Goal: Information Seeking & Learning: Learn about a topic

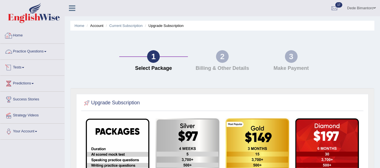
click at [24, 35] on link "Home" at bounding box center [32, 35] width 64 height 14
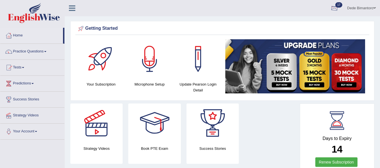
click at [331, 9] on div at bounding box center [334, 8] width 8 height 8
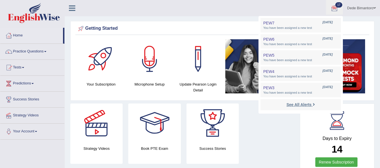
click at [293, 103] on strong "See All Alerts" at bounding box center [298, 105] width 25 height 4
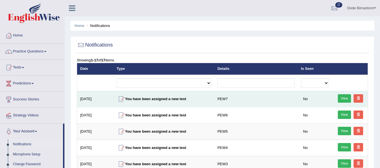
click at [345, 99] on link "View" at bounding box center [344, 98] width 13 height 8
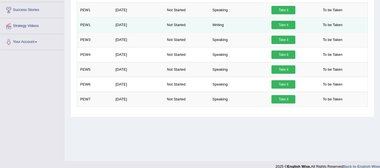
scroll to position [127, 0]
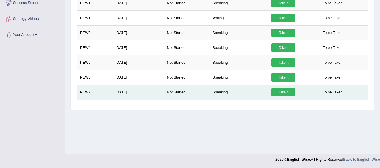
click at [285, 91] on link "Take it" at bounding box center [283, 92] width 24 height 8
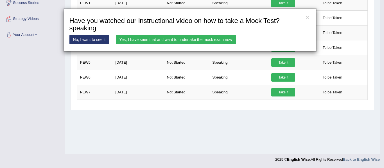
click at [95, 39] on link "No, I want to see it" at bounding box center [89, 40] width 40 height 10
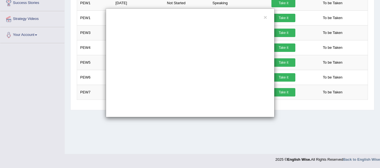
click at [267, 19] on div "×" at bounding box center [190, 62] width 169 height 109
click at [265, 17] on button "×" at bounding box center [264, 17] width 3 height 6
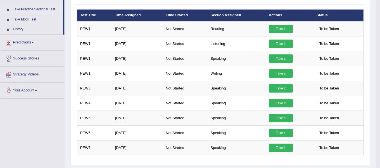
scroll to position [0, 0]
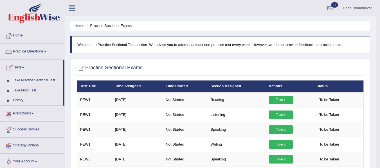
click at [37, 49] on link "Practice Questions" at bounding box center [32, 51] width 64 height 14
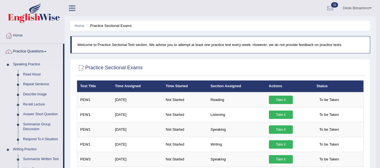
click at [35, 75] on link "Read Aloud" at bounding box center [42, 75] width 42 height 10
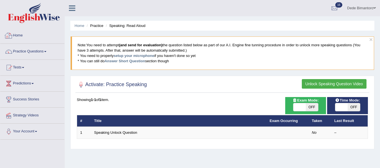
click at [20, 31] on link "Home" at bounding box center [32, 35] width 64 height 14
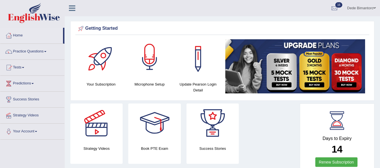
click at [158, 63] on div at bounding box center [149, 58] width 39 height 39
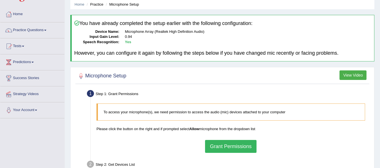
scroll to position [84, 0]
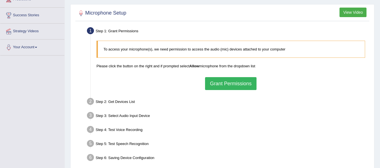
click at [225, 83] on button "Grant Permissions" at bounding box center [230, 83] width 51 height 13
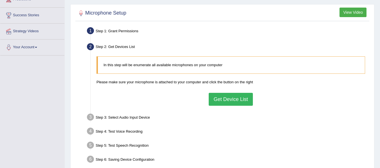
click at [233, 100] on button "Get Device List" at bounding box center [231, 99] width 44 height 13
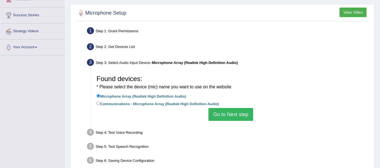
click at [123, 105] on label "Communications - Microphone Array (Realtek High Definition Audio)" at bounding box center [157, 104] width 122 height 6
click at [100, 105] on input "Communications - Microphone Array (Realtek High Definition Audio)" at bounding box center [98, 104] width 4 height 4
radio input "true"
click at [232, 116] on button "Go to Next step" at bounding box center [230, 114] width 45 height 13
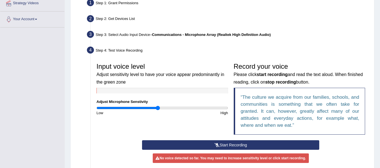
scroll to position [141, 0]
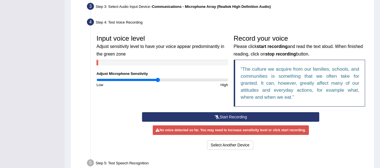
click at [200, 113] on button "Start Recording" at bounding box center [230, 117] width 177 height 10
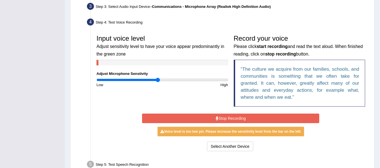
click at [212, 119] on button "Stop Recording" at bounding box center [230, 119] width 177 height 10
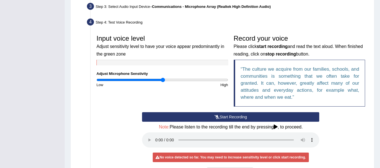
drag, startPoint x: 157, startPoint y: 79, endPoint x: 162, endPoint y: 80, distance: 5.4
type input "1.02"
click at [162, 80] on input "range" at bounding box center [162, 80] width 132 height 4
click at [200, 115] on button "Start Recording" at bounding box center [230, 117] width 177 height 10
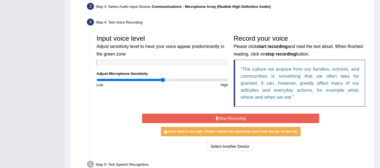
click at [200, 115] on button "Stop Recording" at bounding box center [230, 119] width 177 height 10
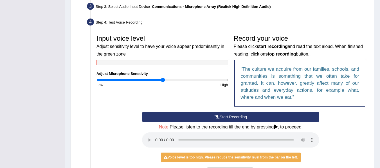
click at [191, 116] on button "Start Recording" at bounding box center [230, 117] width 177 height 10
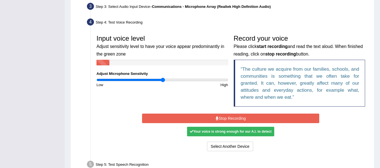
click at [191, 116] on button "Stop Recording" at bounding box center [230, 119] width 177 height 10
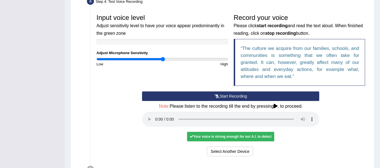
scroll to position [197, 0]
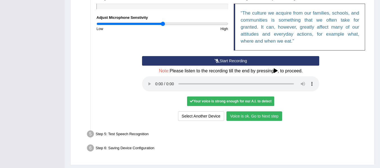
click at [252, 115] on button "Voice is ok. Go to Next step" at bounding box center [254, 117] width 56 height 10
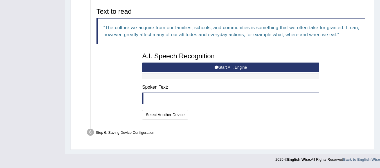
scroll to position [183, 0]
click at [209, 69] on button "Start A.I. Engine" at bounding box center [230, 68] width 177 height 10
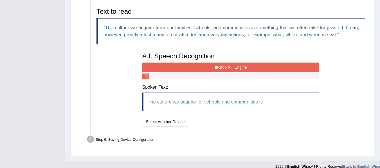
click at [209, 69] on button "Stop A.I. Engine" at bounding box center [230, 68] width 177 height 10
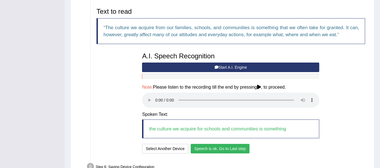
click at [225, 152] on button "Speech is ok. Go to Last step" at bounding box center [220, 149] width 59 height 10
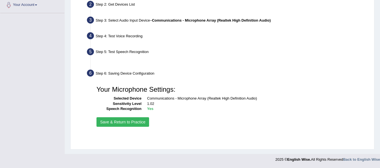
scroll to position [127, 0]
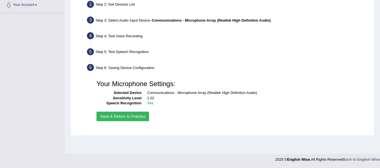
click at [140, 117] on button "Save & Return to Practice" at bounding box center [122, 117] width 53 height 10
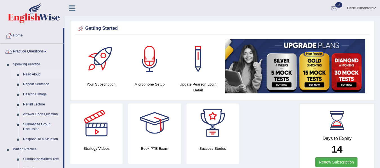
click at [32, 74] on link "Read Aloud" at bounding box center [42, 75] width 42 height 10
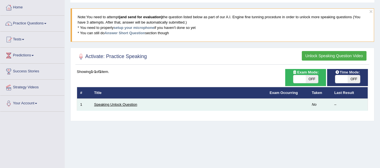
click at [101, 104] on link "Speaking Unlock Question" at bounding box center [115, 105] width 43 height 4
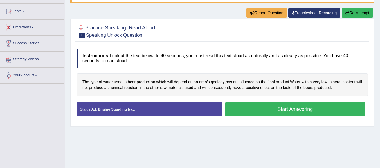
click at [268, 109] on button "Start Answering" at bounding box center [295, 109] width 140 height 14
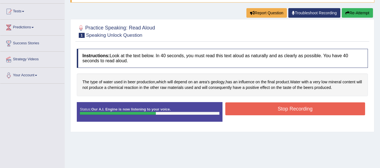
click at [268, 109] on button "Stop Recording" at bounding box center [295, 109] width 140 height 13
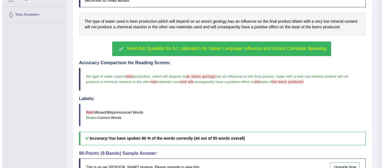
scroll to position [112, 0]
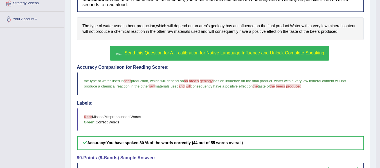
click at [211, 49] on button "Send this Question for A.I. calibration for Native Language Influence and Unloc…" at bounding box center [219, 53] width 219 height 15
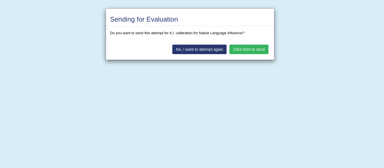
click at [196, 49] on button "No, I want to attempt again" at bounding box center [199, 50] width 54 height 10
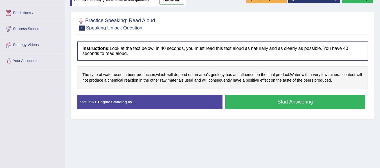
click at [260, 102] on button "Start Answering" at bounding box center [295, 102] width 140 height 14
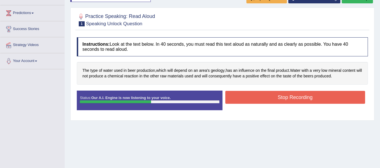
click at [260, 102] on button "Stop Recording" at bounding box center [295, 97] width 140 height 13
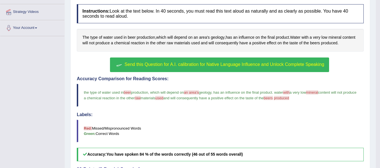
scroll to position [99, 0]
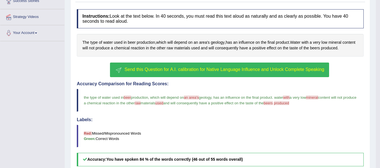
click at [186, 68] on span "Send this Question for A.I. calibration for Native Language Influence and Unloc…" at bounding box center [225, 69] width 200 height 5
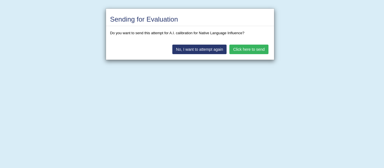
click at [251, 49] on button "Click here to send" at bounding box center [248, 50] width 39 height 10
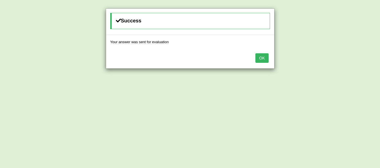
click at [261, 59] on button "OK" at bounding box center [261, 58] width 13 height 10
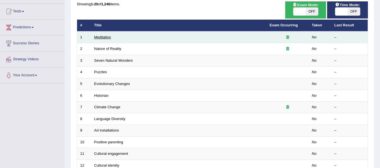
click at [100, 36] on link "Meditation" at bounding box center [102, 37] width 17 height 4
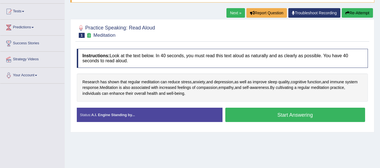
click at [284, 119] on button "Start Answering" at bounding box center [295, 115] width 140 height 14
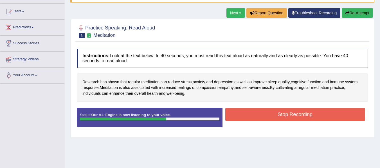
click at [284, 119] on button "Stop Recording" at bounding box center [295, 114] width 140 height 13
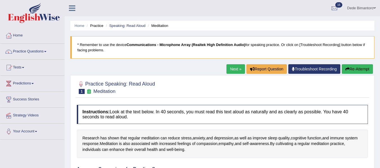
click at [230, 71] on link "Next »" at bounding box center [235, 69] width 19 height 10
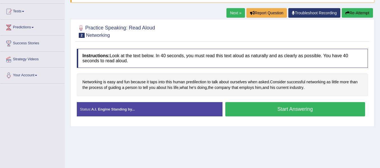
click at [268, 108] on button "Start Answering" at bounding box center [295, 109] width 140 height 14
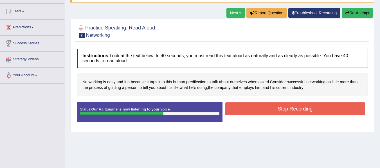
click at [268, 108] on button "Stop Recording" at bounding box center [295, 109] width 140 height 13
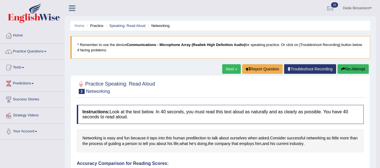
click at [226, 71] on link "Next »" at bounding box center [231, 69] width 19 height 10
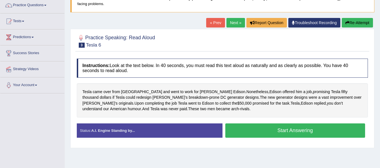
scroll to position [56, 0]
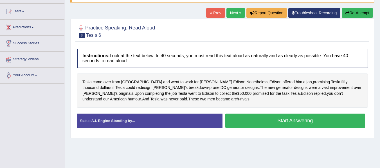
click at [280, 121] on button "Start Answering" at bounding box center [295, 121] width 140 height 14
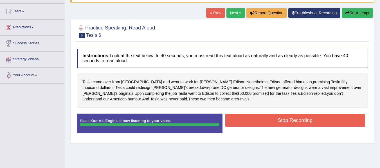
click at [280, 121] on button "Stop Recording" at bounding box center [295, 120] width 140 height 13
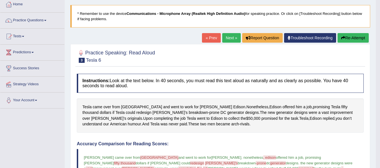
scroll to position [28, 0]
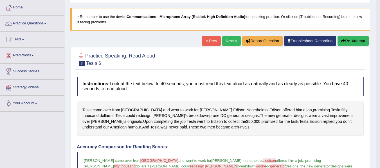
click at [227, 42] on link "Next »" at bounding box center [231, 41] width 19 height 10
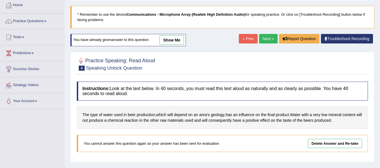
scroll to position [28, 0]
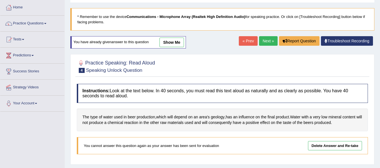
click at [262, 45] on link "Next »" at bounding box center [268, 41] width 19 height 10
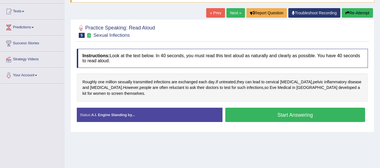
click at [285, 117] on button "Start Answering" at bounding box center [295, 115] width 140 height 14
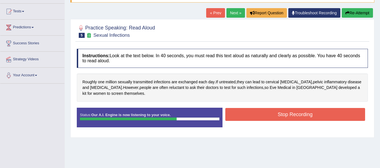
click at [285, 117] on button "Stop Recording" at bounding box center [295, 114] width 140 height 13
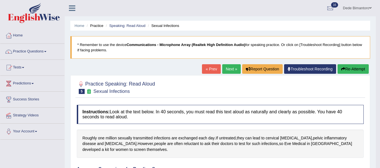
click at [228, 70] on link "Next »" at bounding box center [231, 69] width 19 height 10
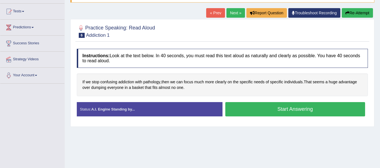
click at [262, 114] on button "Start Answering" at bounding box center [295, 109] width 140 height 14
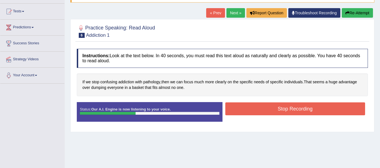
click at [262, 114] on button "Stop Recording" at bounding box center [295, 109] width 140 height 13
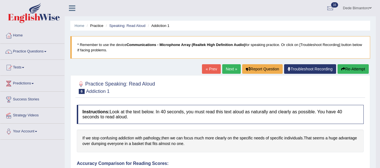
click at [226, 67] on link "Next »" at bounding box center [231, 69] width 19 height 10
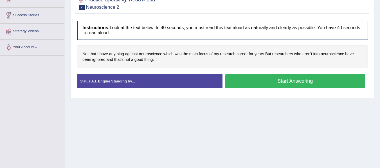
click at [294, 82] on button "Start Answering" at bounding box center [295, 81] width 140 height 14
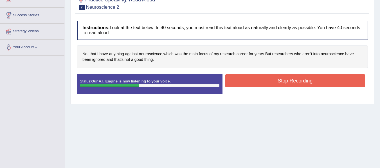
click at [294, 82] on button "Stop Recording" at bounding box center [295, 80] width 140 height 13
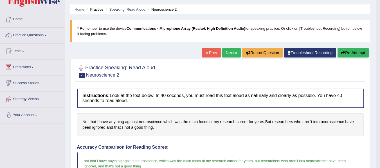
scroll to position [16, 0]
click at [228, 53] on link "Next »" at bounding box center [231, 53] width 19 height 10
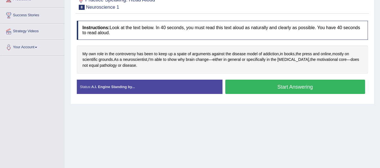
click at [270, 88] on button "Start Answering" at bounding box center [295, 87] width 140 height 14
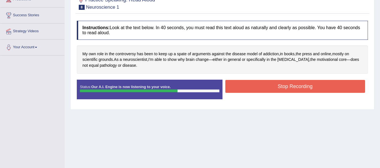
click at [270, 88] on button "Stop Recording" at bounding box center [295, 86] width 140 height 13
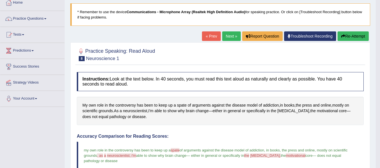
scroll to position [27, 0]
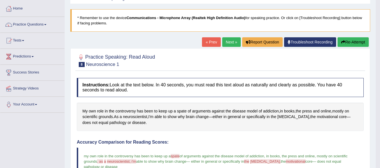
click at [225, 44] on link "Next »" at bounding box center [231, 42] width 19 height 10
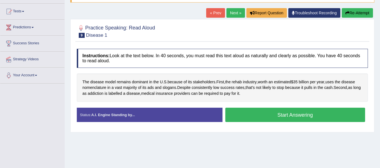
click at [265, 113] on button "Start Answering" at bounding box center [295, 115] width 140 height 14
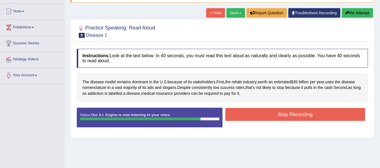
click at [265, 113] on button "Stop Recording" at bounding box center [295, 114] width 140 height 13
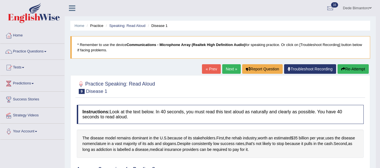
click at [223, 67] on link "Next »" at bounding box center [231, 69] width 19 height 10
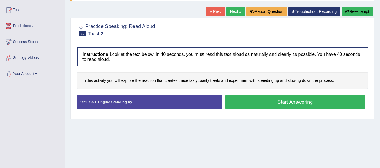
scroll to position [56, 0]
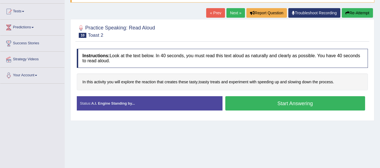
click at [251, 106] on button "Start Answering" at bounding box center [295, 103] width 140 height 14
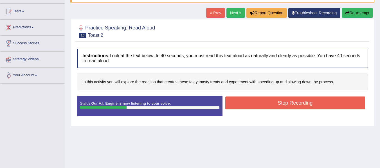
click at [251, 106] on button "Stop Recording" at bounding box center [295, 103] width 140 height 13
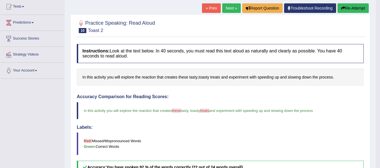
scroll to position [28, 0]
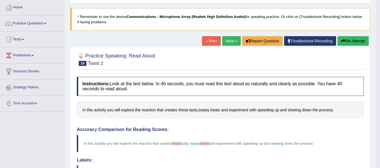
click at [230, 42] on link "Next »" at bounding box center [231, 41] width 19 height 10
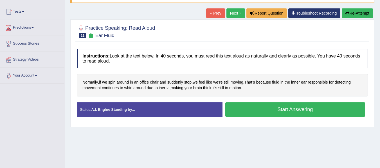
scroll to position [56, 0]
click at [247, 108] on button "Start Answering" at bounding box center [295, 109] width 140 height 14
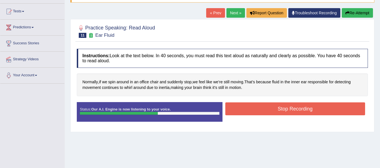
click at [247, 108] on button "Stop Recording" at bounding box center [295, 109] width 140 height 13
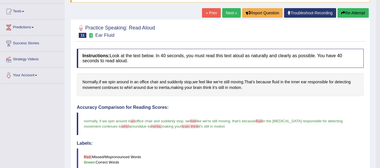
click at [227, 14] on link "Next »" at bounding box center [231, 13] width 19 height 10
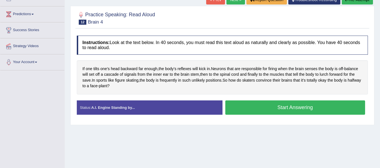
scroll to position [56, 0]
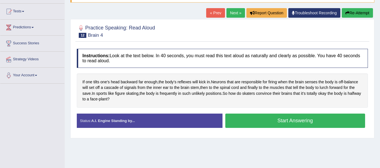
click at [261, 124] on button "Start Answering" at bounding box center [295, 121] width 140 height 14
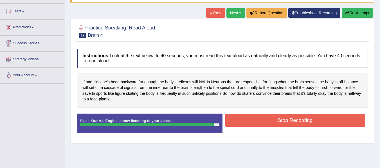
click at [261, 124] on button "Stop Recording" at bounding box center [295, 120] width 140 height 13
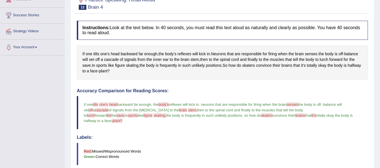
scroll to position [0, 0]
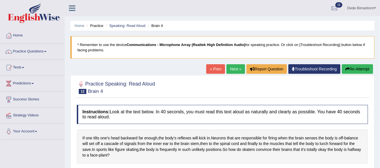
click at [231, 71] on link "Next »" at bounding box center [235, 69] width 19 height 10
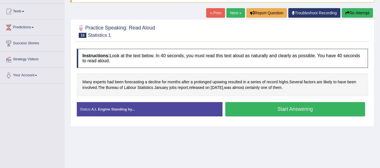
click at [278, 112] on button "Start Answering" at bounding box center [295, 109] width 140 height 14
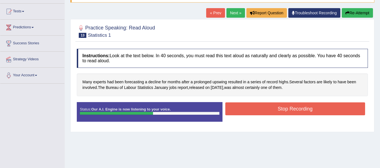
click at [278, 112] on button "Stop Recording" at bounding box center [295, 109] width 140 height 13
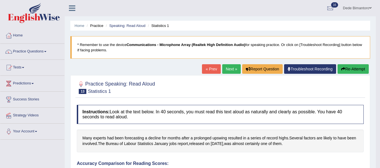
click at [231, 68] on link "Next »" at bounding box center [231, 69] width 19 height 10
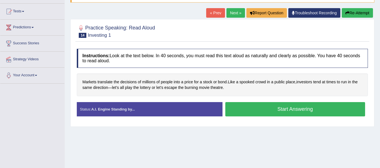
click at [261, 111] on button "Start Answering" at bounding box center [295, 109] width 140 height 14
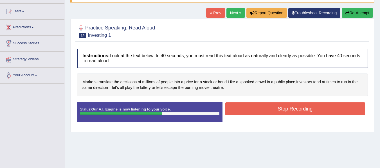
click at [261, 111] on button "Stop Recording" at bounding box center [295, 109] width 140 height 13
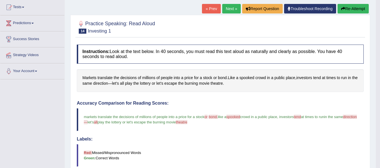
scroll to position [56, 0]
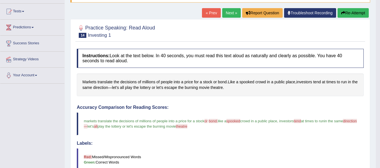
click at [225, 12] on link "Next »" at bounding box center [231, 13] width 19 height 10
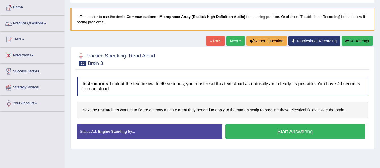
click at [251, 133] on button "Start Answering" at bounding box center [295, 132] width 140 height 14
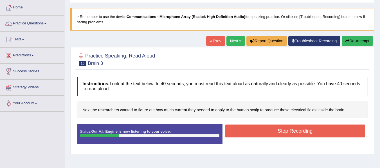
click at [251, 133] on button "Stop Recording" at bounding box center [295, 131] width 140 height 13
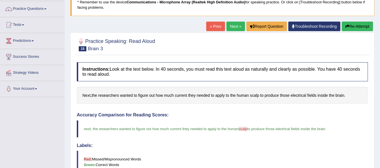
scroll to position [33, 0]
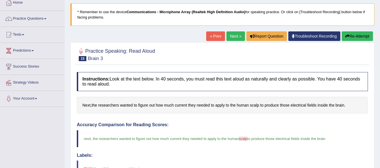
click at [229, 39] on link "Next »" at bounding box center [235, 36] width 19 height 10
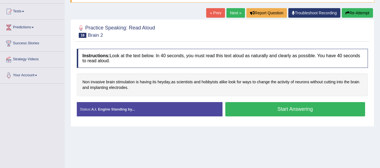
click at [285, 113] on button "Start Answering" at bounding box center [295, 109] width 140 height 14
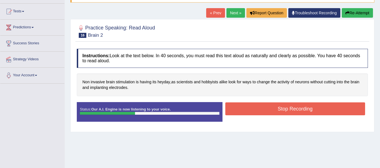
click at [285, 113] on button "Stop Recording" at bounding box center [295, 109] width 140 height 13
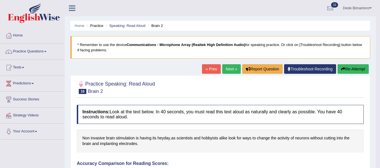
click at [227, 71] on link "Next »" at bounding box center [231, 69] width 19 height 10
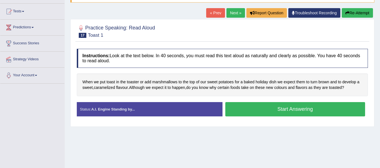
click at [292, 108] on button "Start Answering" at bounding box center [295, 109] width 140 height 14
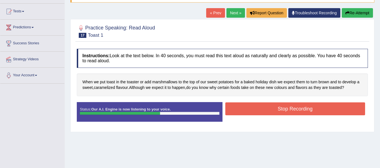
click at [292, 108] on button "Stop Recording" at bounding box center [295, 109] width 140 height 13
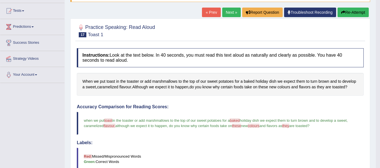
scroll to position [56, 0]
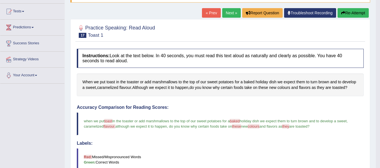
click at [225, 11] on link "Next »" at bounding box center [231, 13] width 19 height 10
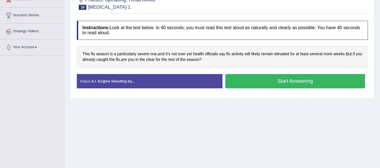
click at [298, 77] on button "Start Answering" at bounding box center [295, 81] width 140 height 14
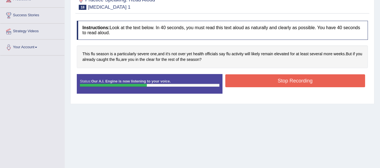
click at [298, 77] on button "Stop Recording" at bounding box center [295, 80] width 140 height 13
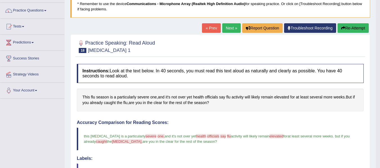
scroll to position [28, 0]
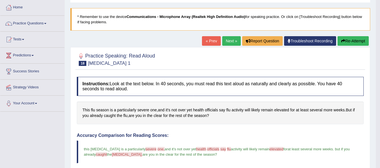
click at [228, 41] on link "Next »" at bounding box center [231, 41] width 19 height 10
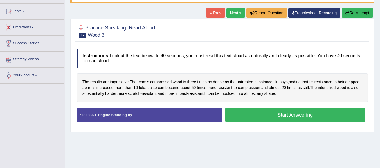
click at [280, 117] on button "Start Answering" at bounding box center [295, 115] width 140 height 14
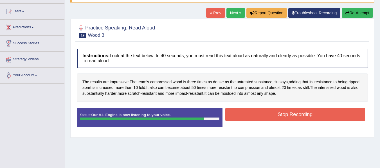
click at [280, 117] on button "Stop Recording" at bounding box center [295, 114] width 140 height 13
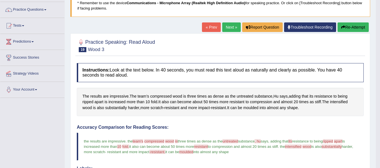
scroll to position [28, 0]
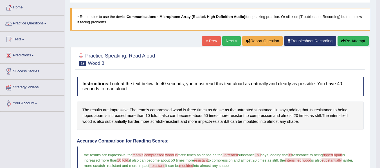
click at [229, 39] on link "Next »" at bounding box center [231, 41] width 19 height 10
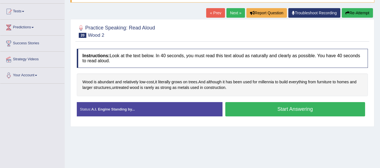
click at [295, 109] on button "Start Answering" at bounding box center [295, 109] width 140 height 14
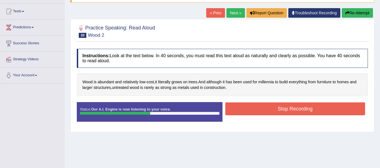
click at [295, 109] on button "Stop Recording" at bounding box center [295, 109] width 140 height 13
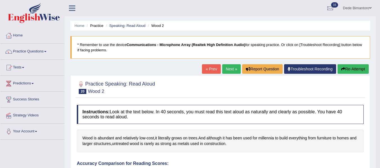
click at [227, 69] on link "Next »" at bounding box center [231, 69] width 19 height 10
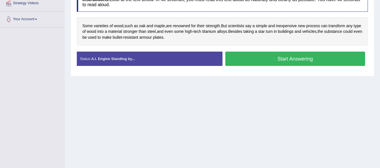
scroll to position [56, 0]
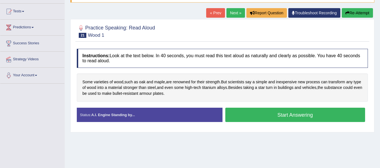
click at [293, 115] on button "Start Answering" at bounding box center [295, 115] width 140 height 14
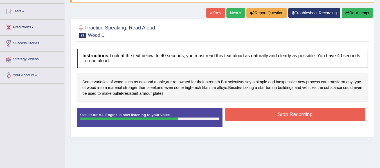
click at [293, 115] on button "Stop Recording" at bounding box center [295, 114] width 140 height 13
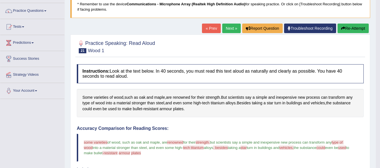
scroll to position [28, 0]
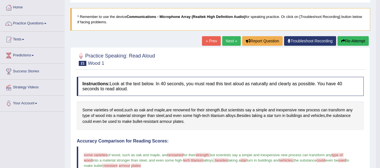
click at [224, 42] on link "Next »" at bounding box center [231, 41] width 19 height 10
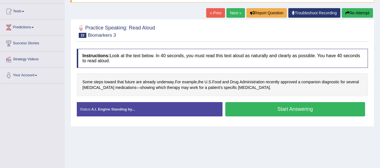
click at [305, 111] on button "Start Answering" at bounding box center [295, 109] width 140 height 14
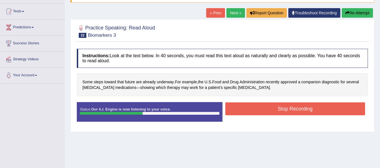
click at [305, 111] on button "Stop Recording" at bounding box center [295, 109] width 140 height 13
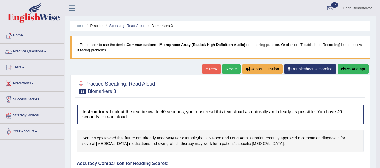
click at [228, 71] on link "Next »" at bounding box center [231, 69] width 19 height 10
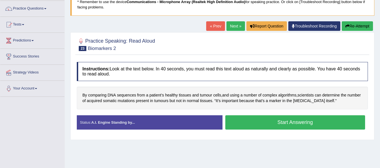
scroll to position [28, 0]
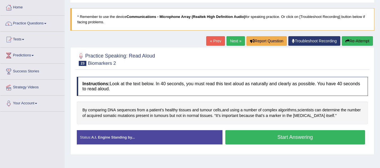
click at [300, 141] on button "Start Answering" at bounding box center [295, 137] width 140 height 14
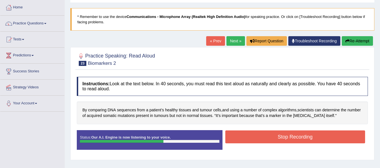
click at [300, 141] on button "Stop Recording" at bounding box center [295, 137] width 140 height 13
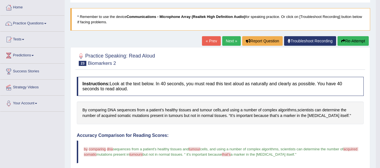
scroll to position [0, 0]
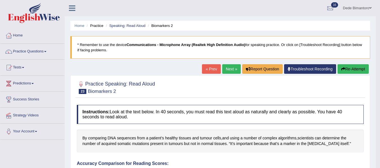
click at [227, 70] on link "Next »" at bounding box center [231, 69] width 19 height 10
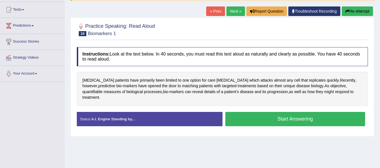
scroll to position [56, 0]
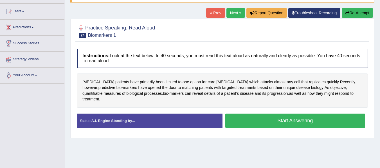
click at [289, 114] on button "Start Answering" at bounding box center [295, 121] width 140 height 14
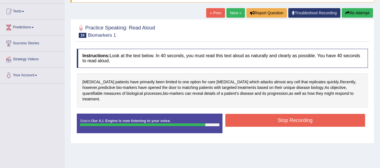
click at [289, 114] on button "Stop Recording" at bounding box center [295, 120] width 140 height 13
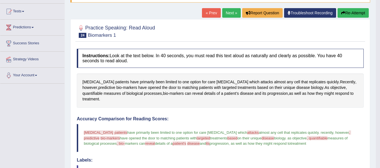
click at [227, 13] on link "Next »" at bounding box center [231, 13] width 19 height 10
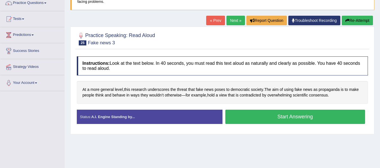
scroll to position [56, 0]
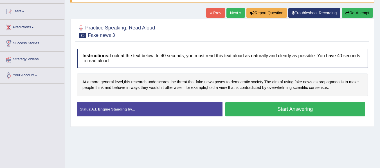
click at [275, 110] on button "Start Answering" at bounding box center [295, 109] width 140 height 14
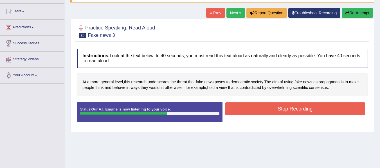
click at [275, 110] on button "Stop Recording" at bounding box center [295, 109] width 140 height 13
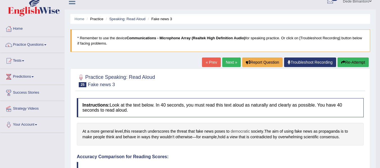
scroll to position [0, 0]
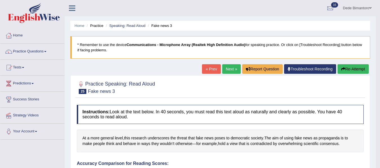
click at [227, 70] on link "Next »" at bounding box center [231, 69] width 19 height 10
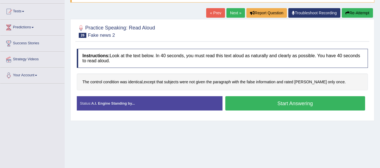
click at [277, 108] on button "Start Answering" at bounding box center [295, 103] width 140 height 14
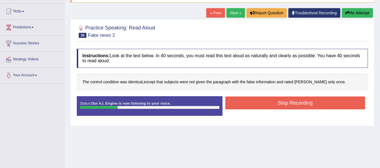
click at [277, 108] on button "Stop Recording" at bounding box center [295, 103] width 140 height 13
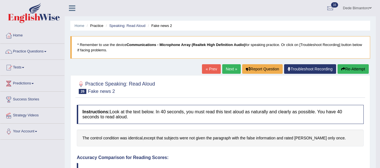
click at [228, 70] on link "Next »" at bounding box center [231, 69] width 19 height 10
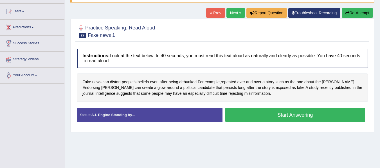
click at [273, 116] on button "Start Answering" at bounding box center [295, 115] width 140 height 14
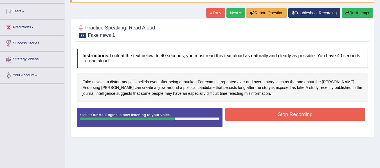
click at [273, 116] on button "Stop Recording" at bounding box center [295, 114] width 140 height 13
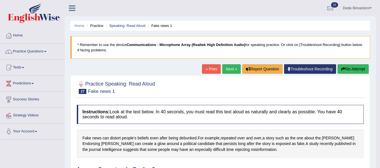
click at [223, 67] on link "Next »" at bounding box center [231, 69] width 19 height 10
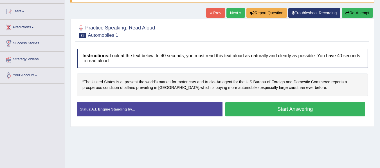
click at [313, 107] on button "Start Answering" at bounding box center [295, 109] width 140 height 14
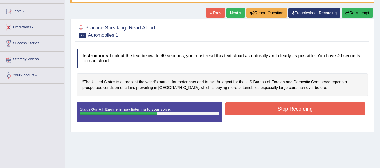
click at [313, 107] on button "Stop Recording" at bounding box center [295, 109] width 140 height 13
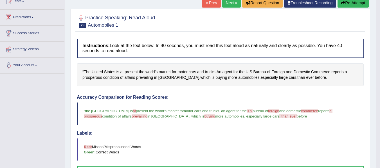
scroll to position [56, 0]
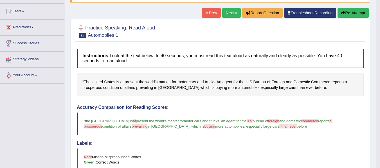
click at [223, 12] on link "Next »" at bounding box center [231, 13] width 19 height 10
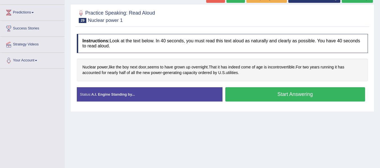
scroll to position [84, 0]
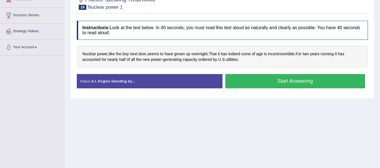
click at [269, 79] on button "Start Answering" at bounding box center [295, 81] width 140 height 14
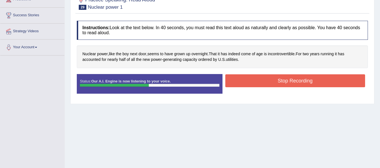
click at [269, 79] on button "Stop Recording" at bounding box center [295, 80] width 140 height 13
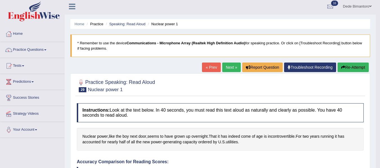
scroll to position [0, 0]
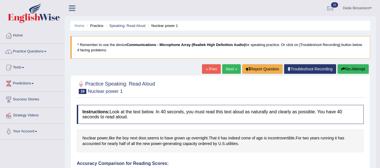
click at [228, 71] on link "Next »" at bounding box center [231, 69] width 19 height 10
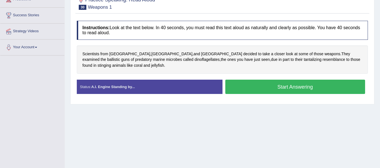
click at [271, 87] on button "Start Answering" at bounding box center [295, 87] width 140 height 14
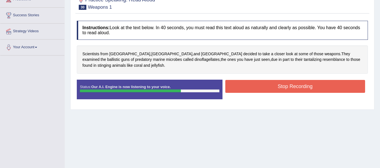
click at [271, 87] on button "Stop Recording" at bounding box center [295, 86] width 140 height 13
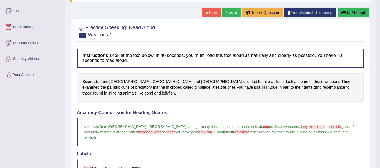
scroll to position [56, 0]
click at [230, 10] on link "Next »" at bounding box center [231, 13] width 19 height 10
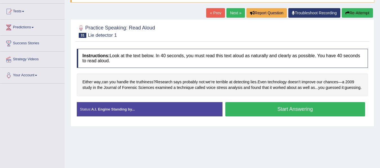
click at [301, 117] on button "Start Answering" at bounding box center [295, 109] width 140 height 14
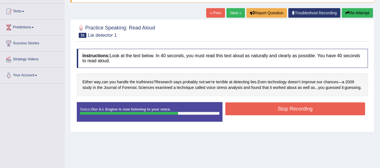
click at [301, 116] on button "Stop Recording" at bounding box center [295, 109] width 140 height 13
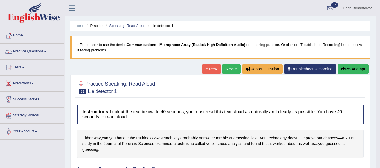
click at [224, 71] on link "Next »" at bounding box center [231, 69] width 19 height 10
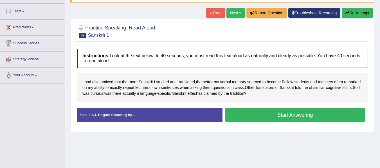
click at [307, 120] on button "Start Answering" at bounding box center [295, 115] width 140 height 14
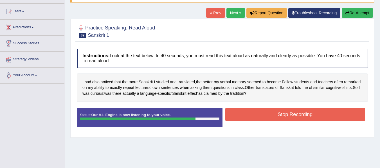
click at [307, 120] on button "Stop Recording" at bounding box center [295, 114] width 140 height 13
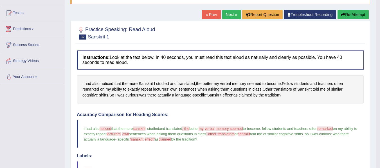
scroll to position [28, 0]
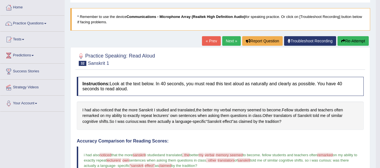
click at [228, 42] on link "Next »" at bounding box center [231, 41] width 19 height 10
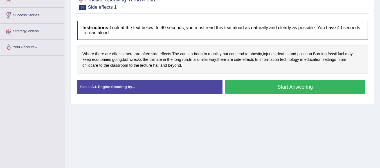
click at [283, 87] on button "Start Answering" at bounding box center [295, 87] width 140 height 14
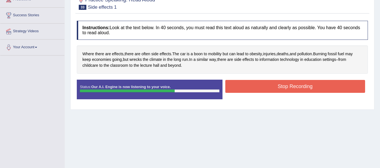
click at [283, 87] on button "Stop Recording" at bounding box center [295, 86] width 140 height 13
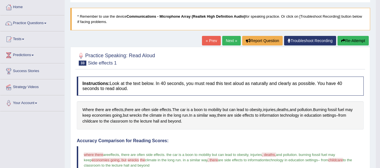
scroll to position [27, 0]
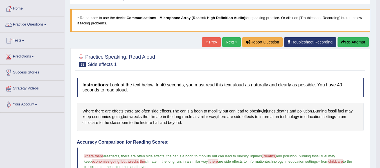
click at [228, 44] on link "Next »" at bounding box center [231, 42] width 19 height 10
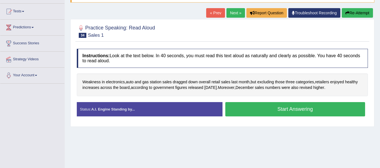
click at [297, 108] on button "Start Answering" at bounding box center [295, 109] width 140 height 14
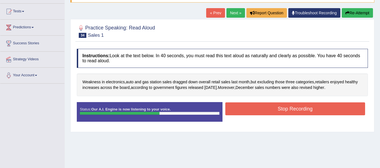
click at [297, 108] on button "Stop Recording" at bounding box center [295, 109] width 140 height 13
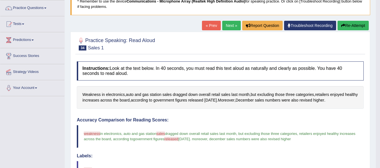
scroll to position [28, 0]
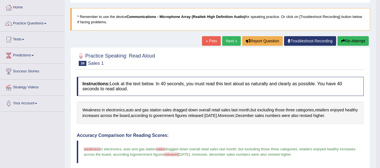
click at [224, 42] on link "Next »" at bounding box center [231, 41] width 19 height 10
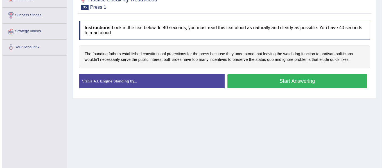
scroll to position [56, 0]
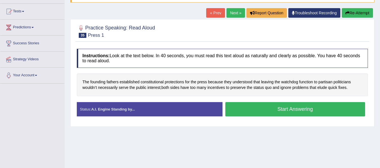
click at [307, 109] on button "Start Answering" at bounding box center [295, 109] width 140 height 14
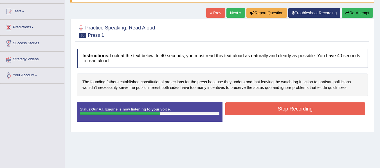
click at [307, 109] on button "Stop Recording" at bounding box center [295, 109] width 140 height 13
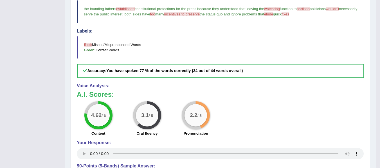
scroll to position [0, 0]
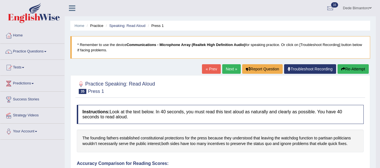
click at [225, 70] on link "Next »" at bounding box center [231, 69] width 19 height 10
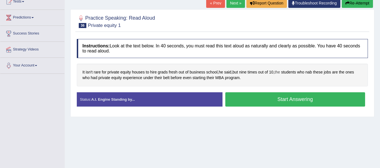
scroll to position [56, 0]
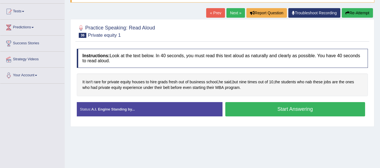
click at [289, 107] on button "Start Answering" at bounding box center [295, 109] width 140 height 14
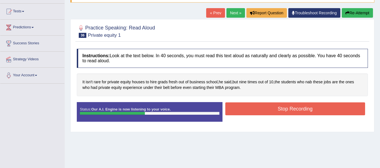
click at [289, 107] on button "Stop Recording" at bounding box center [295, 109] width 140 height 13
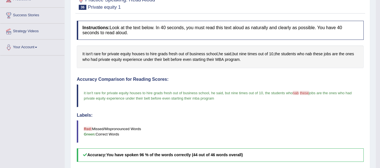
scroll to position [28, 0]
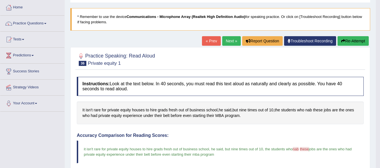
click at [228, 41] on link "Next »" at bounding box center [231, 41] width 19 height 10
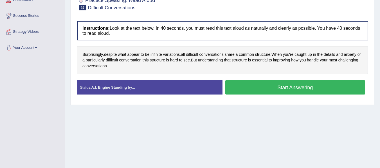
scroll to position [84, 0]
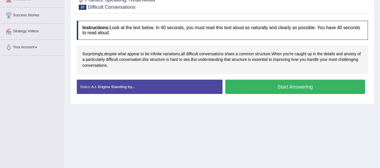
click at [304, 90] on button "Start Answering" at bounding box center [295, 87] width 140 height 14
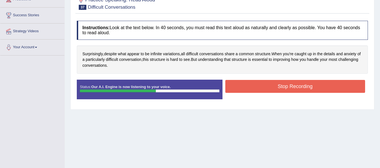
click at [304, 90] on button "Stop Recording" at bounding box center [295, 86] width 140 height 13
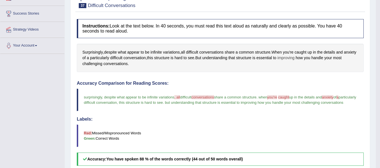
scroll to position [56, 0]
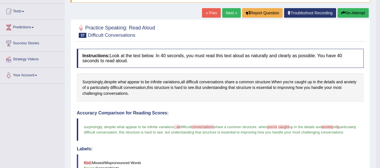
click at [230, 14] on link "Next »" at bounding box center [231, 13] width 19 height 10
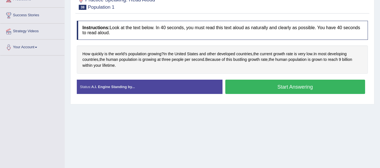
click at [270, 86] on button "Start Answering" at bounding box center [295, 87] width 140 height 14
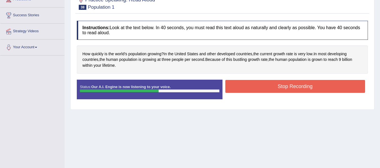
click at [270, 86] on button "Stop Recording" at bounding box center [295, 86] width 140 height 13
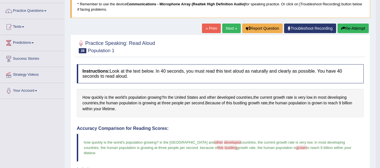
scroll to position [28, 0]
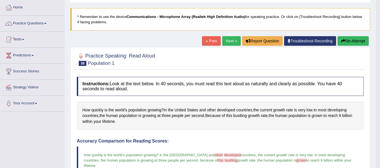
click at [229, 36] on link "Next »" at bounding box center [231, 41] width 19 height 10
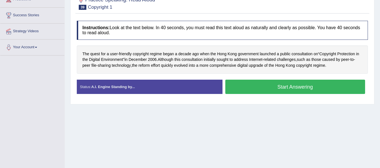
scroll to position [84, 0]
click at [302, 87] on button "Start Answering" at bounding box center [295, 87] width 140 height 14
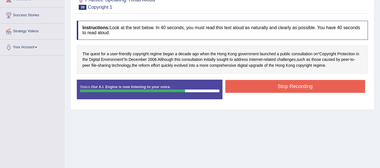
click at [302, 87] on button "Stop Recording" at bounding box center [295, 86] width 140 height 13
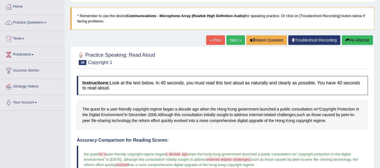
scroll to position [28, 0]
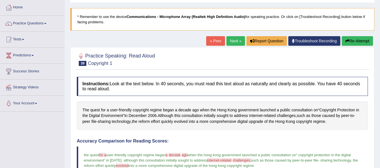
click at [229, 43] on link "Next »" at bounding box center [235, 41] width 19 height 10
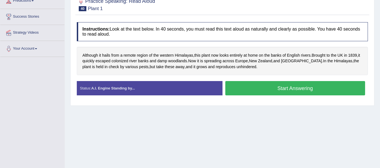
scroll to position [84, 0]
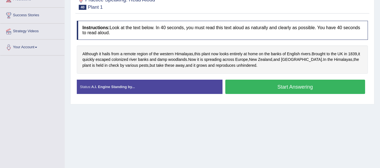
click at [289, 84] on button "Start Answering" at bounding box center [295, 87] width 140 height 14
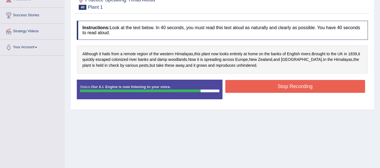
click at [289, 84] on button "Stop Recording" at bounding box center [295, 86] width 140 height 13
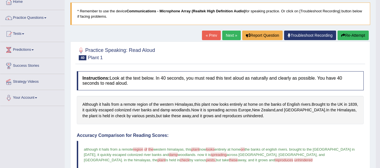
scroll to position [28, 0]
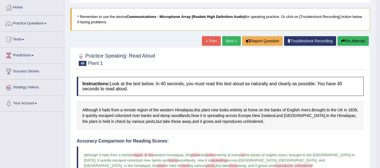
click at [228, 45] on link "Next »" at bounding box center [231, 41] width 19 height 10
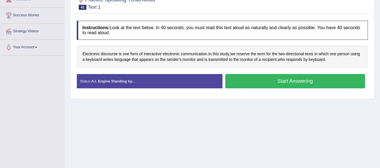
click at [297, 83] on button "Start Answering" at bounding box center [295, 81] width 140 height 14
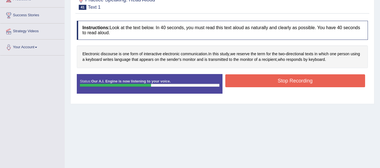
click at [297, 83] on button "Stop Recording" at bounding box center [295, 80] width 140 height 13
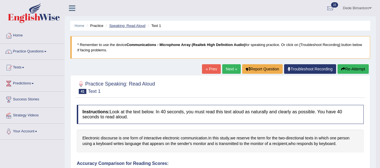
click at [141, 25] on link "Speaking: Read Aloud" at bounding box center [127, 26] width 36 height 4
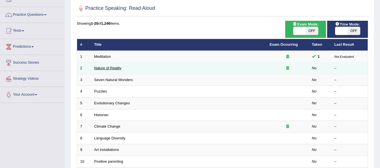
scroll to position [28, 0]
